Goal: Task Accomplishment & Management: Use online tool/utility

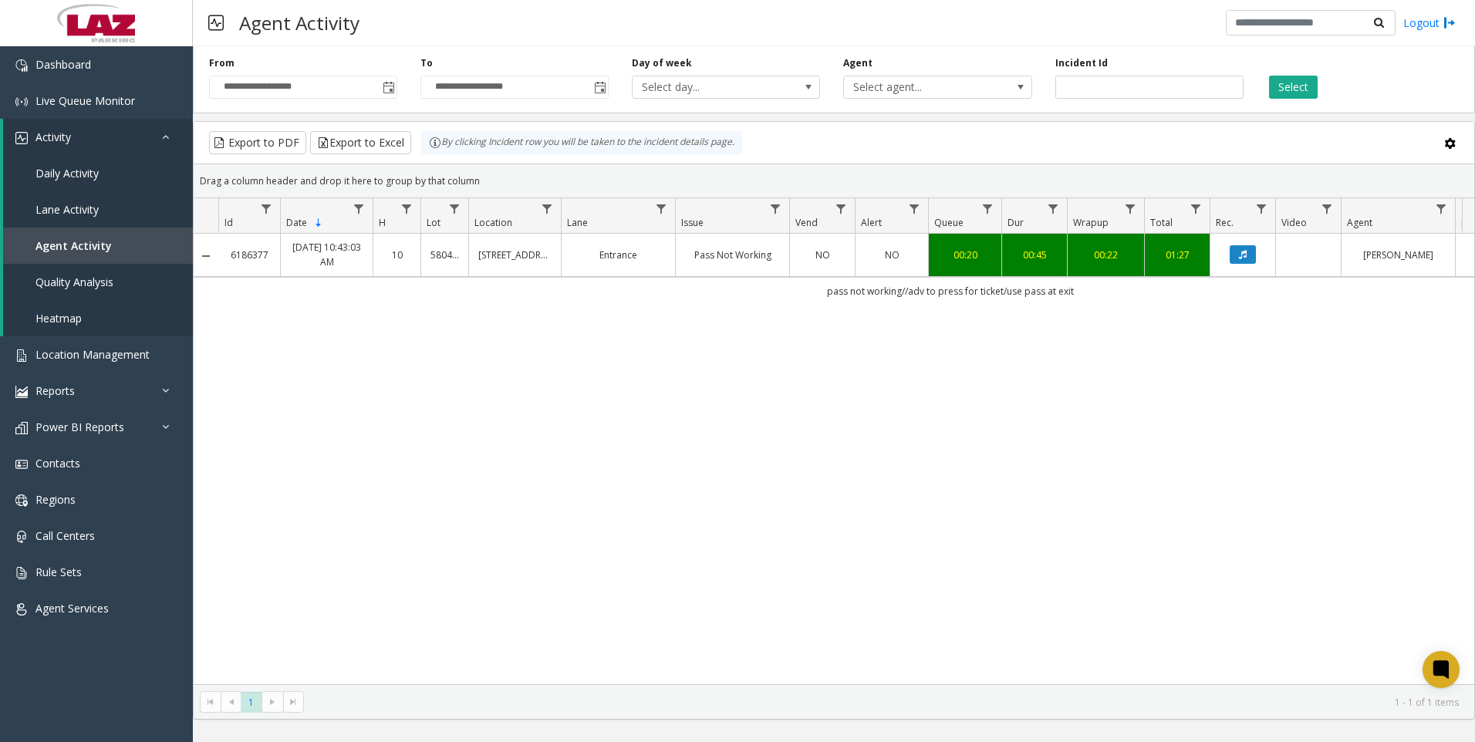
drag, startPoint x: 1217, startPoint y: 318, endPoint x: 1148, endPoint y: 305, distance: 69.9
click at [1217, 318] on div "6186377 [DATE] 10:43:03 AM 10 580413 [STREET_ADDRESS] Entrance Pass Not Working…" at bounding box center [834, 459] width 1280 height 450
click at [1193, 90] on input "*******" at bounding box center [1149, 87] width 188 height 23
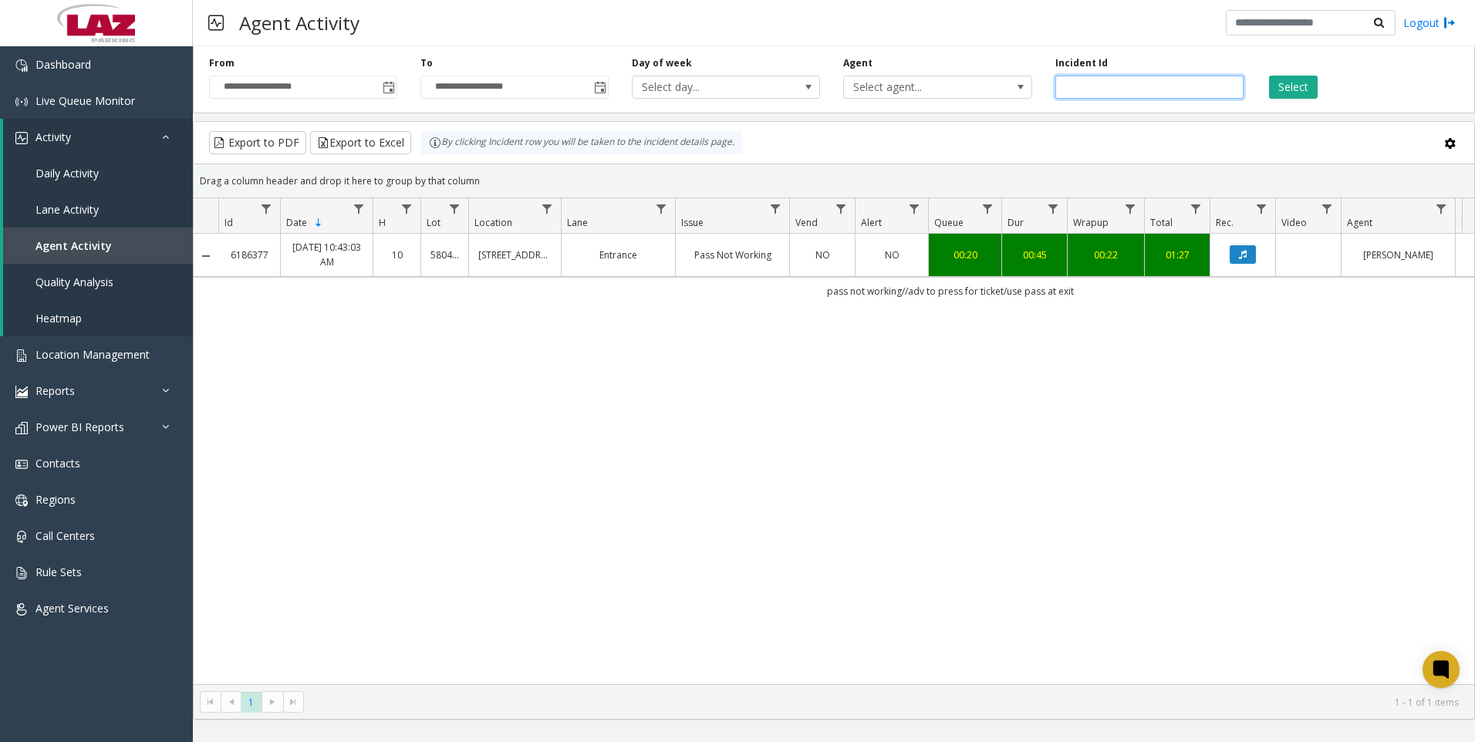
paste input "number"
click at [1293, 88] on button "Select" at bounding box center [1293, 87] width 49 height 23
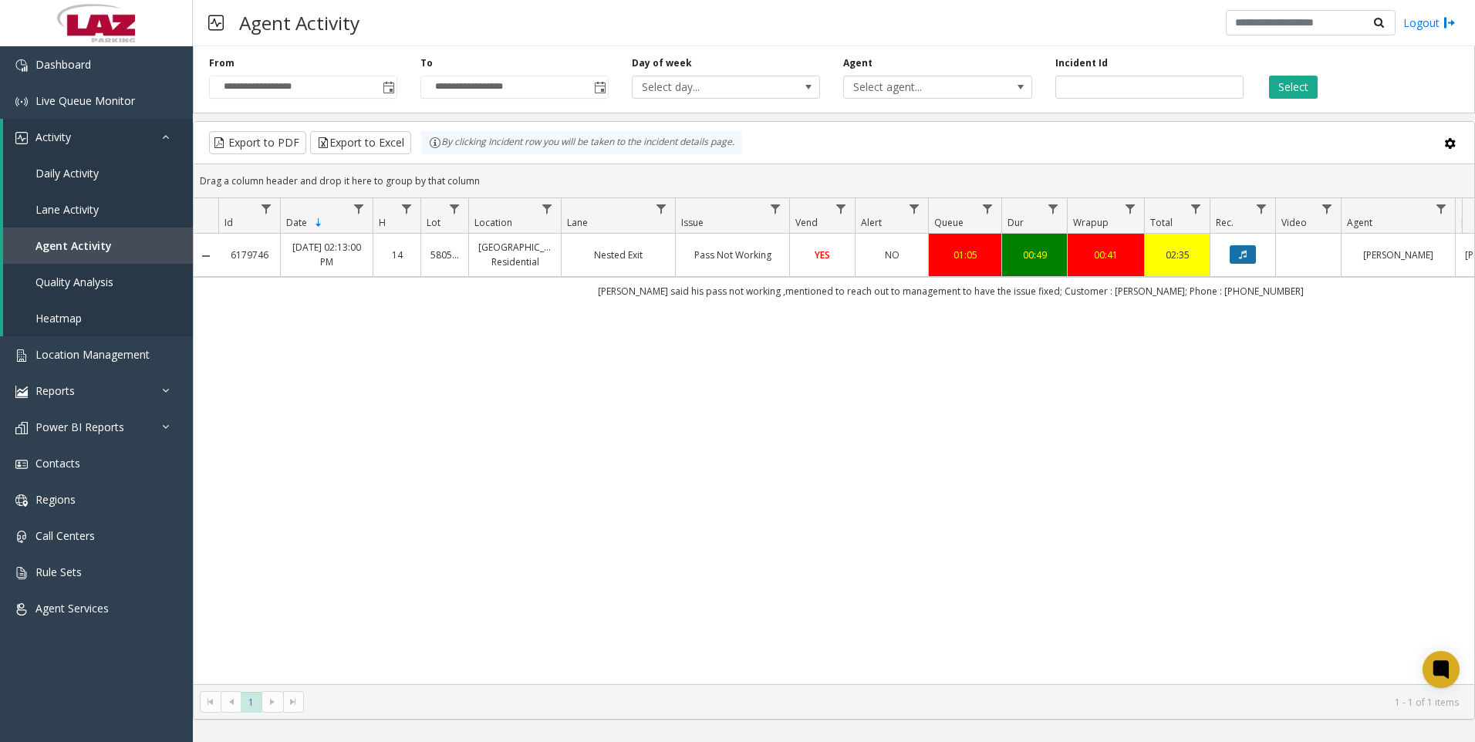
click at [1247, 255] on button "Data table" at bounding box center [1242, 254] width 26 height 19
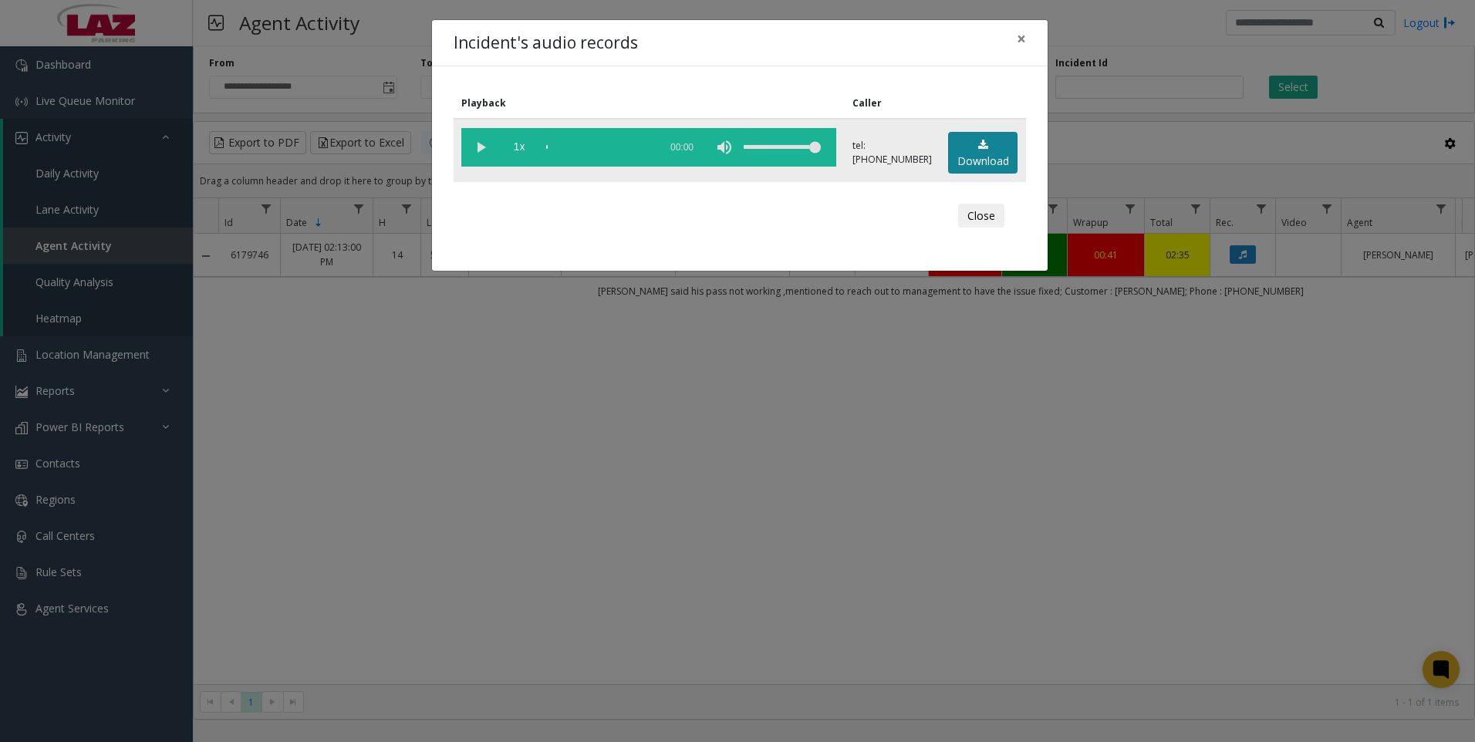
click at [1002, 153] on link "Download" at bounding box center [982, 153] width 69 height 42
click at [666, 615] on div "Incident's audio records × Playback Caller 1x 01:18 tel:[PHONE_NUMBER] Download…" at bounding box center [737, 371] width 1475 height 742
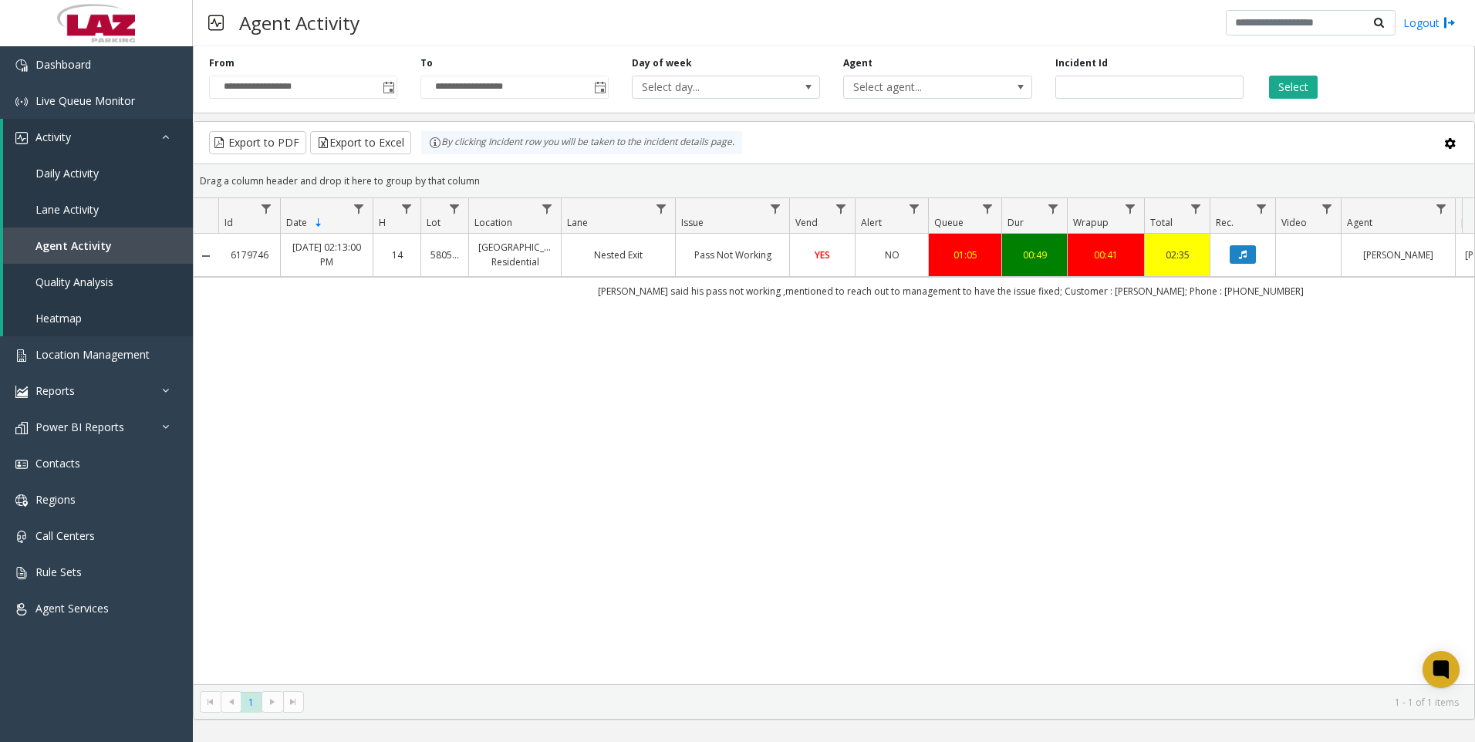
click at [217, 551] on div "6179746 [DATE] 02:13:00 PM 14 580519 [GEOGRAPHIC_DATA] Residential Nested Exit …" at bounding box center [834, 459] width 1280 height 450
click at [1219, 576] on div "6179746 [DATE] 02:13:00 PM 14 580519 [GEOGRAPHIC_DATA] Residential Nested Exit …" at bounding box center [834, 459] width 1280 height 450
click at [1082, 94] on input "*******" at bounding box center [1149, 87] width 188 height 23
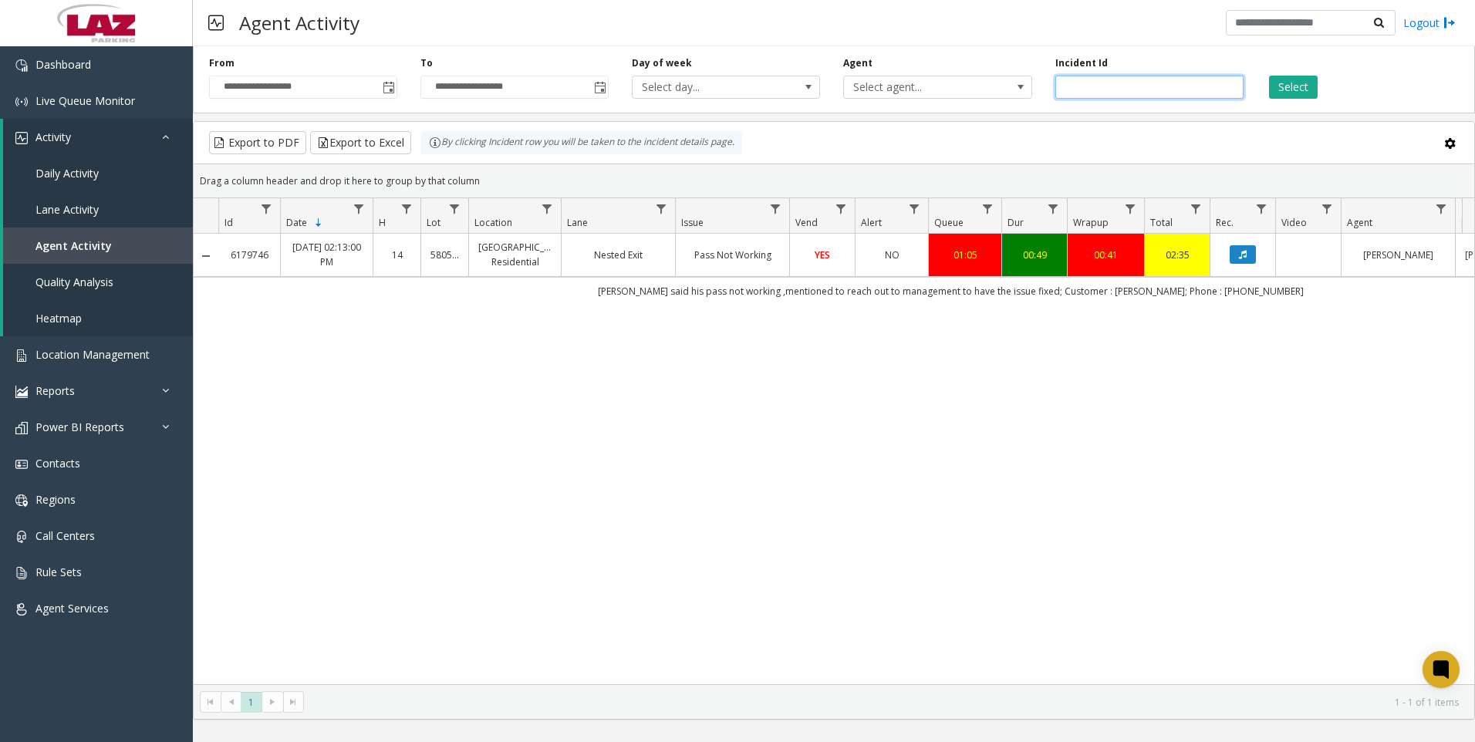
paste input "number"
click at [1271, 89] on button "Select" at bounding box center [1293, 87] width 49 height 23
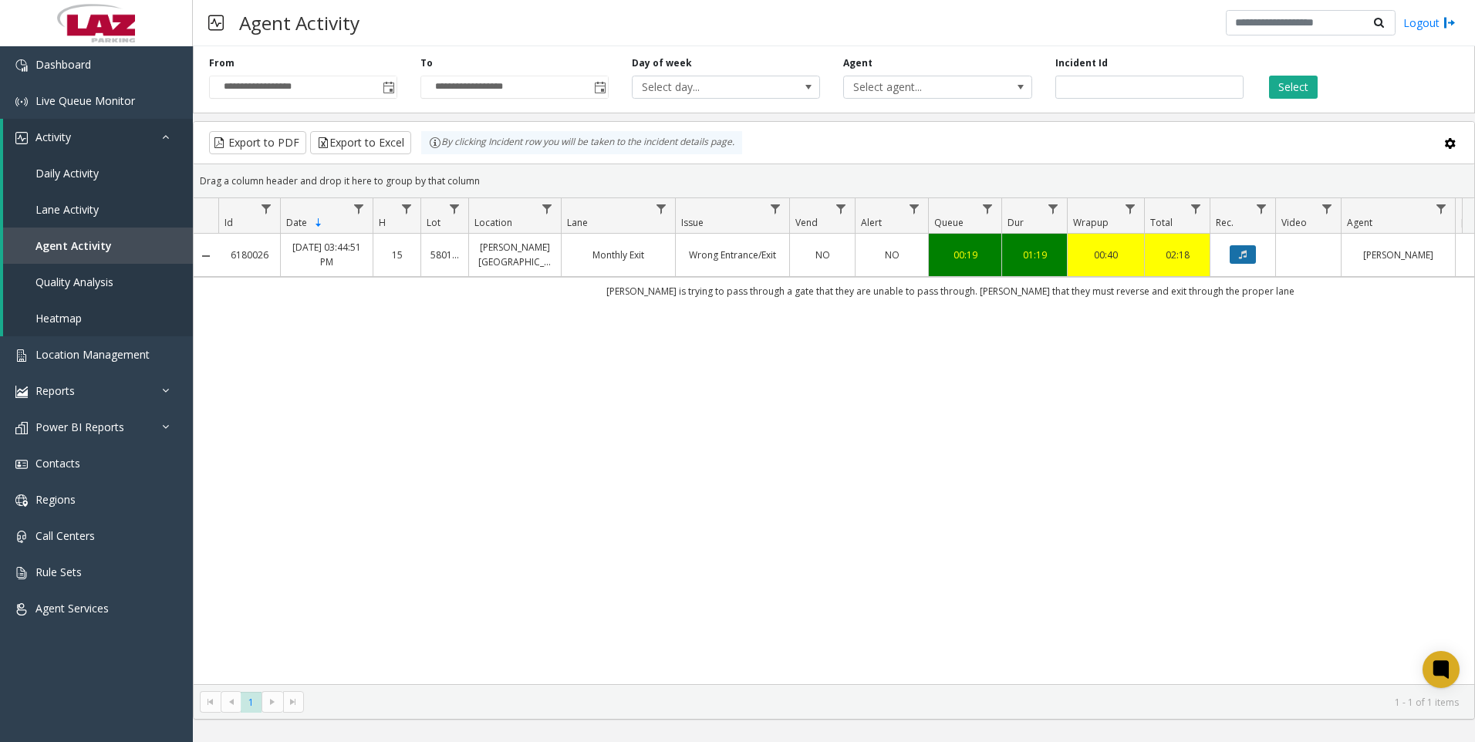
click at [1247, 255] on button "Data table" at bounding box center [1242, 254] width 26 height 19
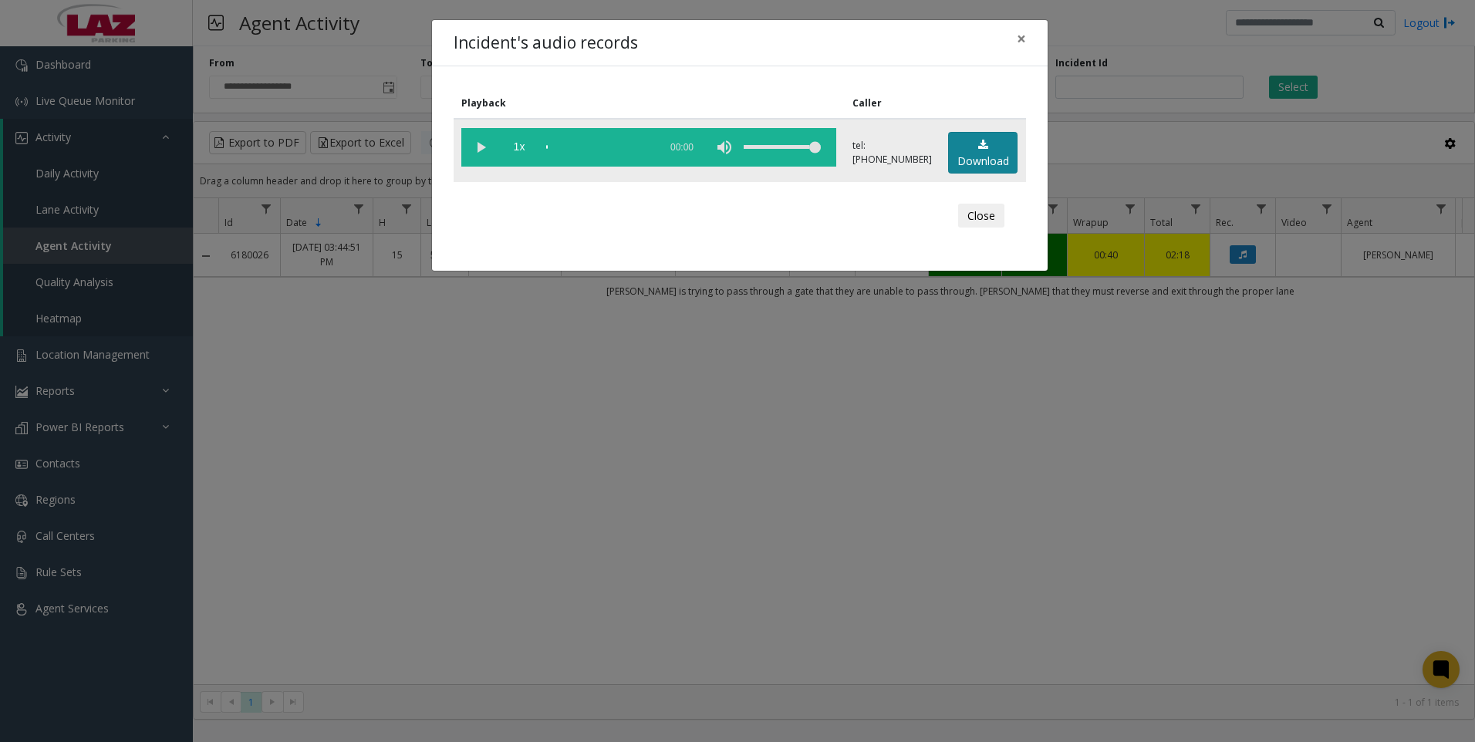
click at [978, 141] on icon at bounding box center [983, 145] width 10 height 11
click at [1275, 556] on div "Incident's audio records × Playback Caller 1x 01:33 tel:[PHONE_NUMBER] Download…" at bounding box center [737, 371] width 1475 height 742
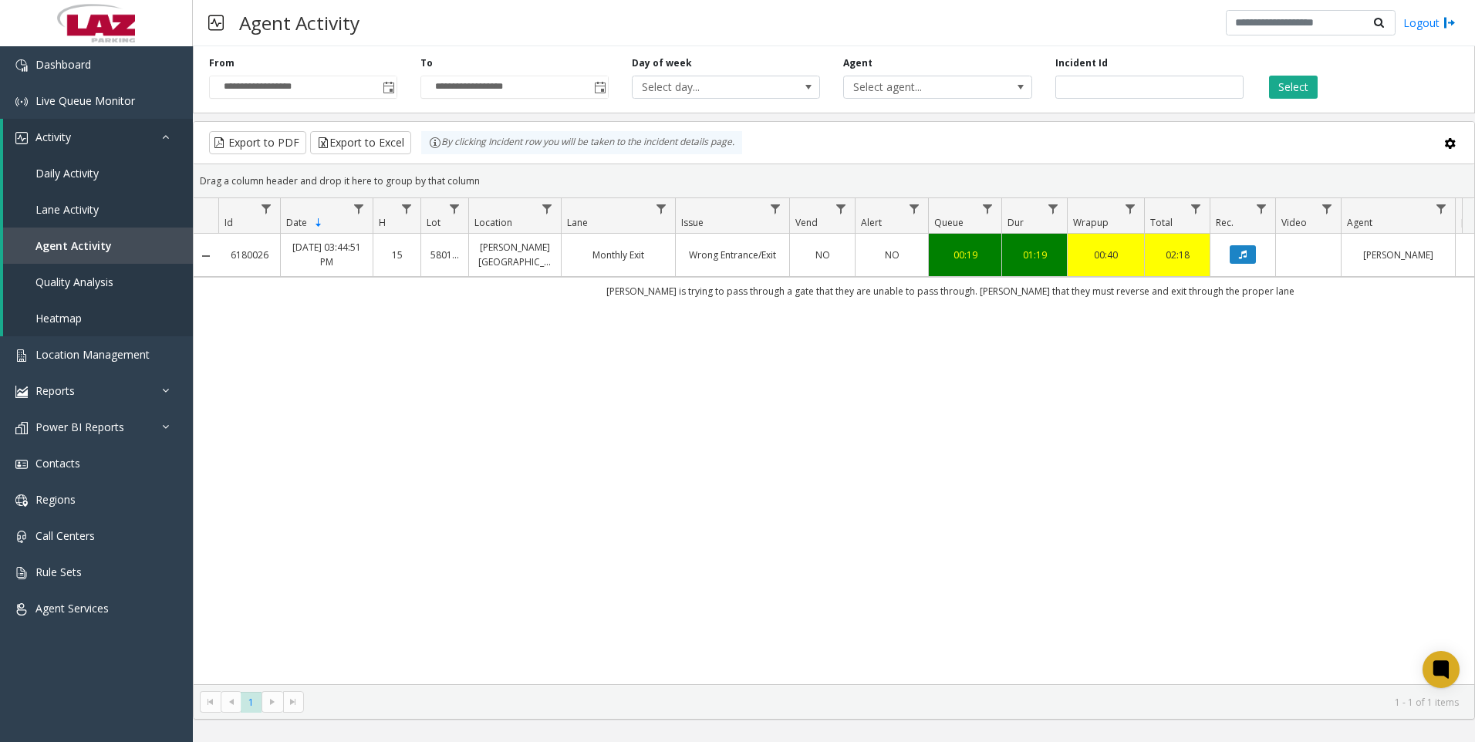
click at [1253, 387] on div "6180026 [DATE] 03:44:51 PM 15 580108 [PERSON_NAME] Tower Monthly Exit Wrong Ent…" at bounding box center [834, 459] width 1280 height 450
click at [1114, 94] on input "*******" at bounding box center [1149, 87] width 188 height 23
paste input "number"
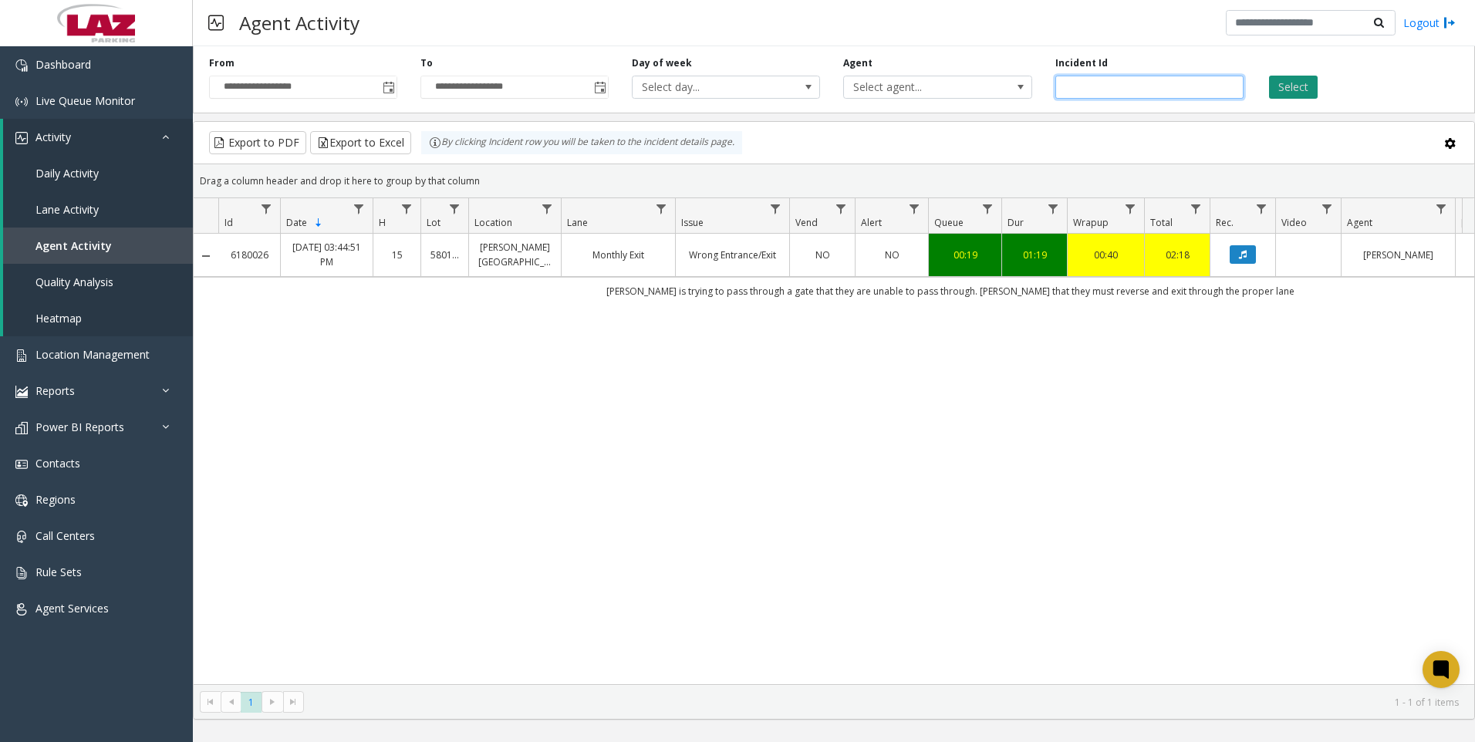
type input "*******"
click at [1277, 86] on button "Select" at bounding box center [1293, 87] width 49 height 23
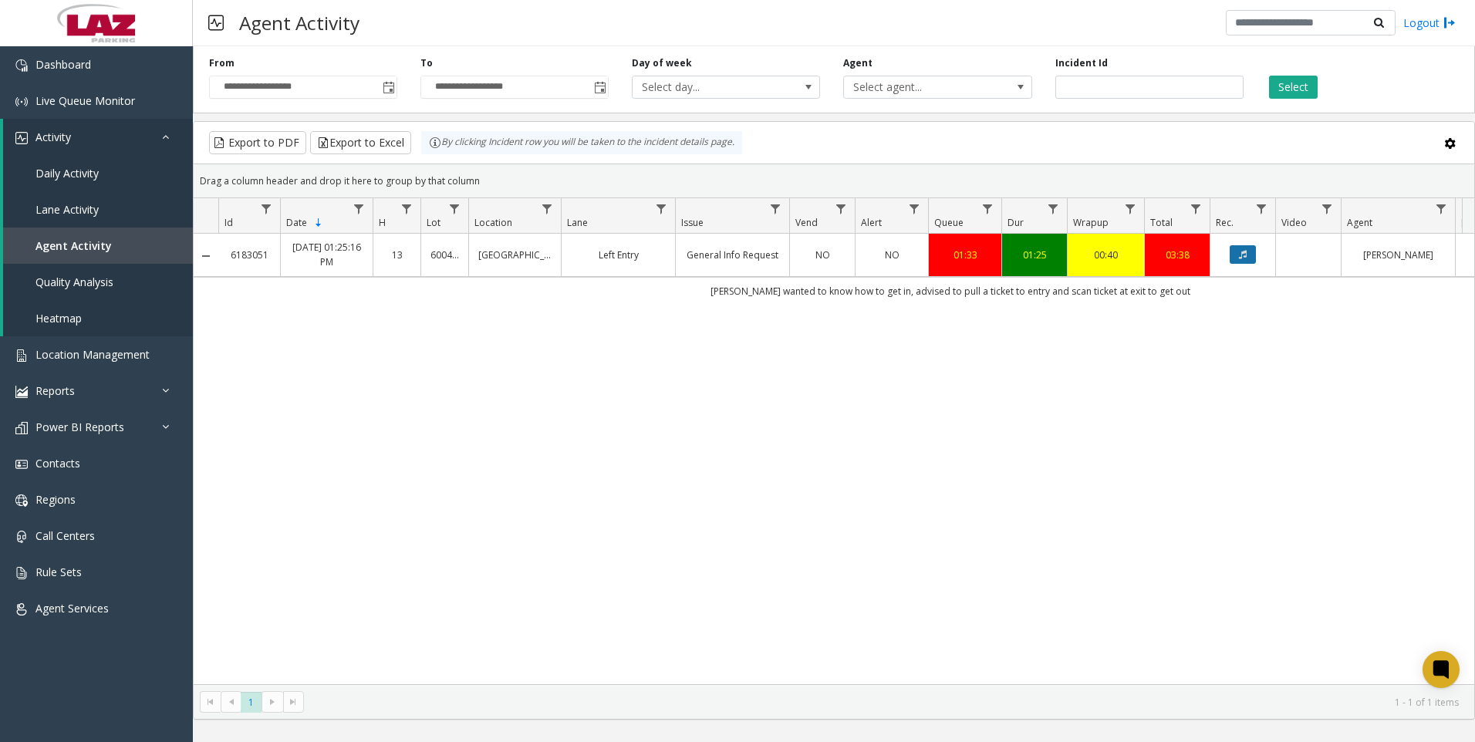
click at [1249, 251] on button "Data table" at bounding box center [1242, 254] width 26 height 19
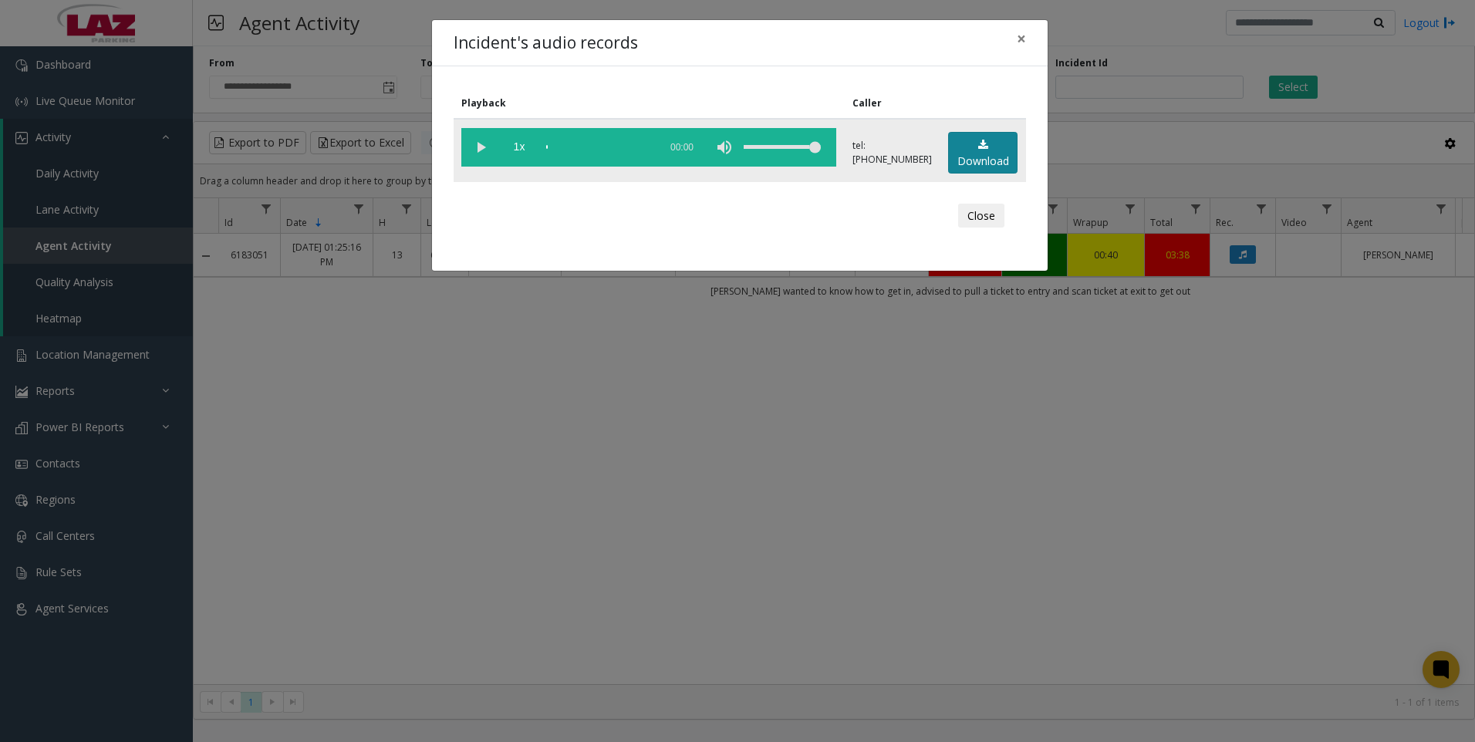
click at [1007, 148] on link "Download" at bounding box center [982, 153] width 69 height 42
click at [1276, 540] on div "Incident's audio records × Playback Caller 1x 01:45 tel:[PHONE_NUMBER] Download…" at bounding box center [737, 371] width 1475 height 742
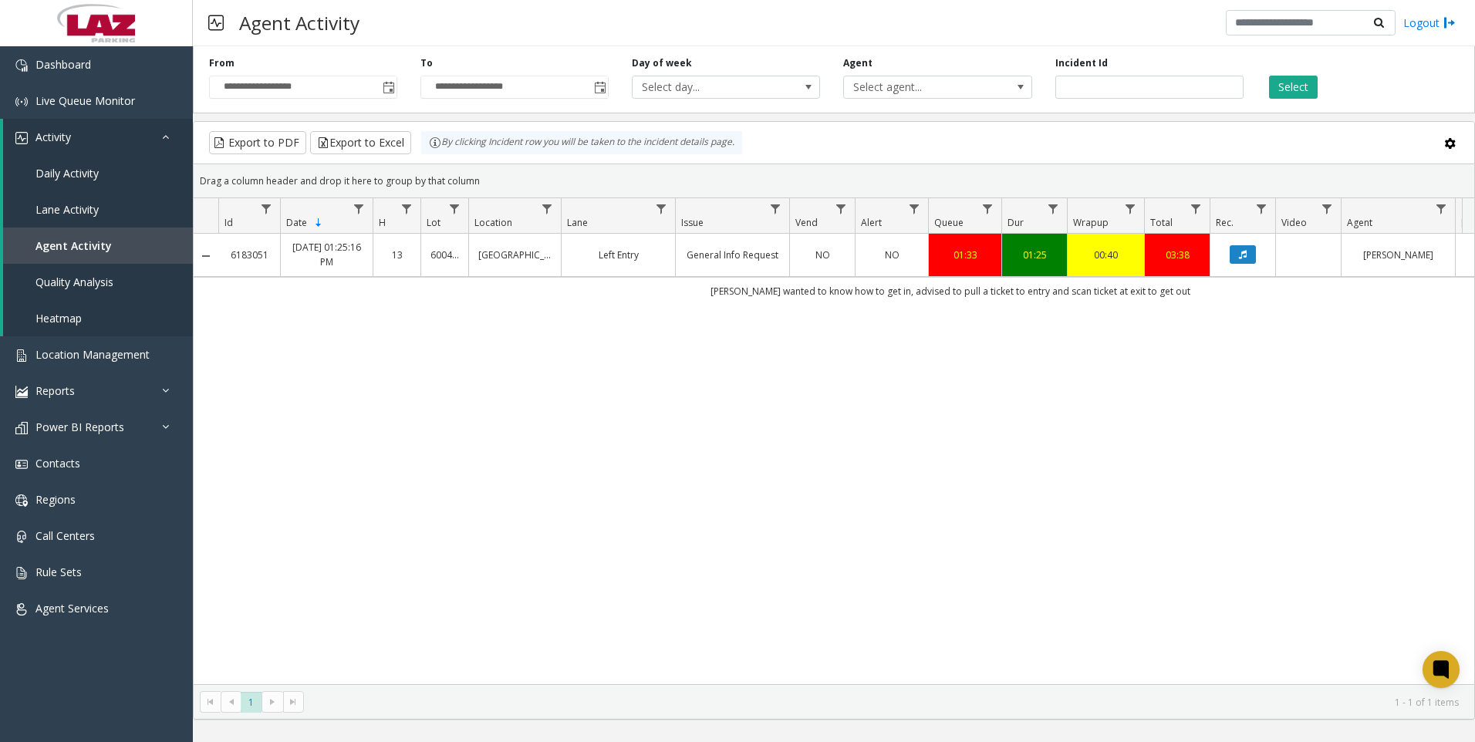
click at [1231, 494] on div "6183051 [DATE] 01:25:16 PM 13 [GEOGRAPHIC_DATA] Left Entry General Info Request…" at bounding box center [834, 459] width 1280 height 450
drag, startPoint x: 727, startPoint y: 288, endPoint x: 1181, endPoint y: 295, distance: 453.6
click at [1181, 295] on td "[PERSON_NAME] wanted to know how to get in, advised to pull a ticket to entry a…" at bounding box center [950, 291] width 1464 height 28
drag, startPoint x: 1181, startPoint y: 295, endPoint x: 1140, endPoint y: 288, distance: 41.3
copy td "[PERSON_NAME] wanted to know how to get in, advised to pull a ticket to entry a…"
